Goal: Check status

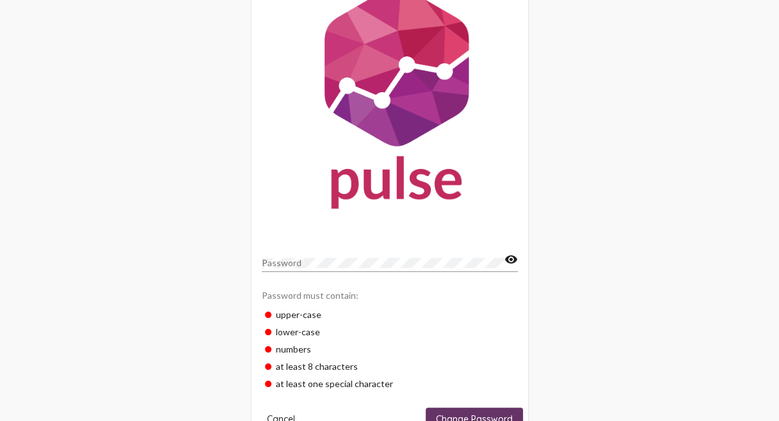
scroll to position [77, 0]
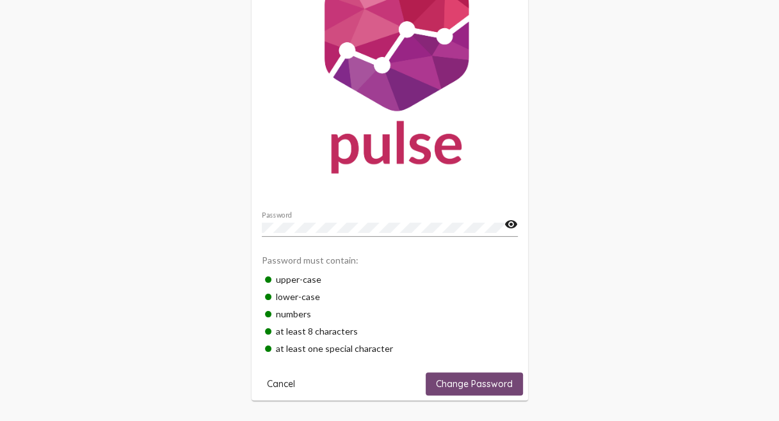
click at [491, 387] on span "Change Password" at bounding box center [474, 384] width 77 height 12
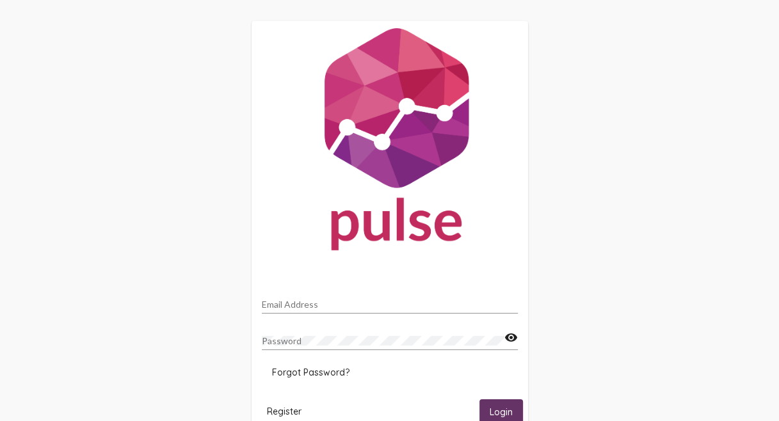
click at [291, 302] on input "Email Address" at bounding box center [390, 304] width 256 height 10
type input "[EMAIL_ADDRESS][DOMAIN_NAME]"
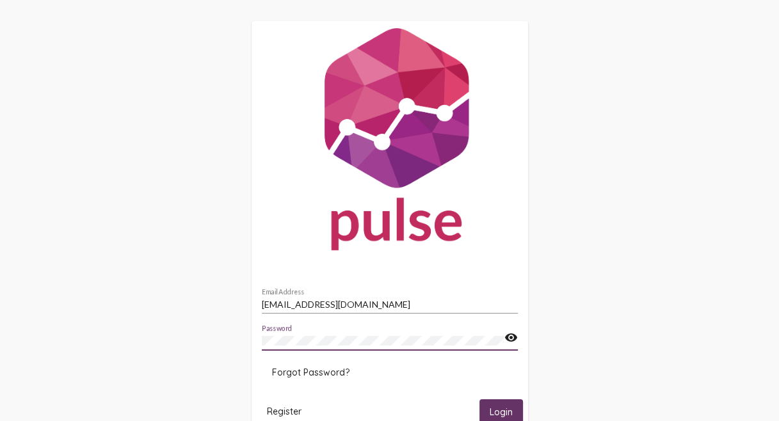
click at [479, 399] on button "Login" at bounding box center [501, 411] width 44 height 24
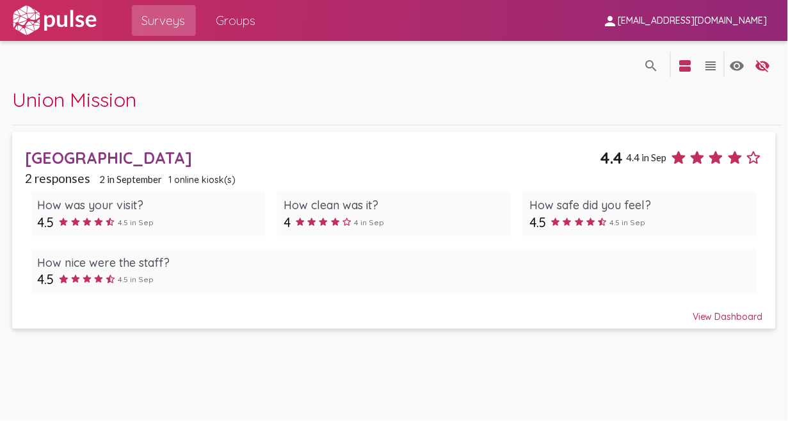
click at [189, 218] on div "4.5 4.5 in Sep" at bounding box center [147, 222] width 221 height 16
